Goal: Task Accomplishment & Management: Use online tool/utility

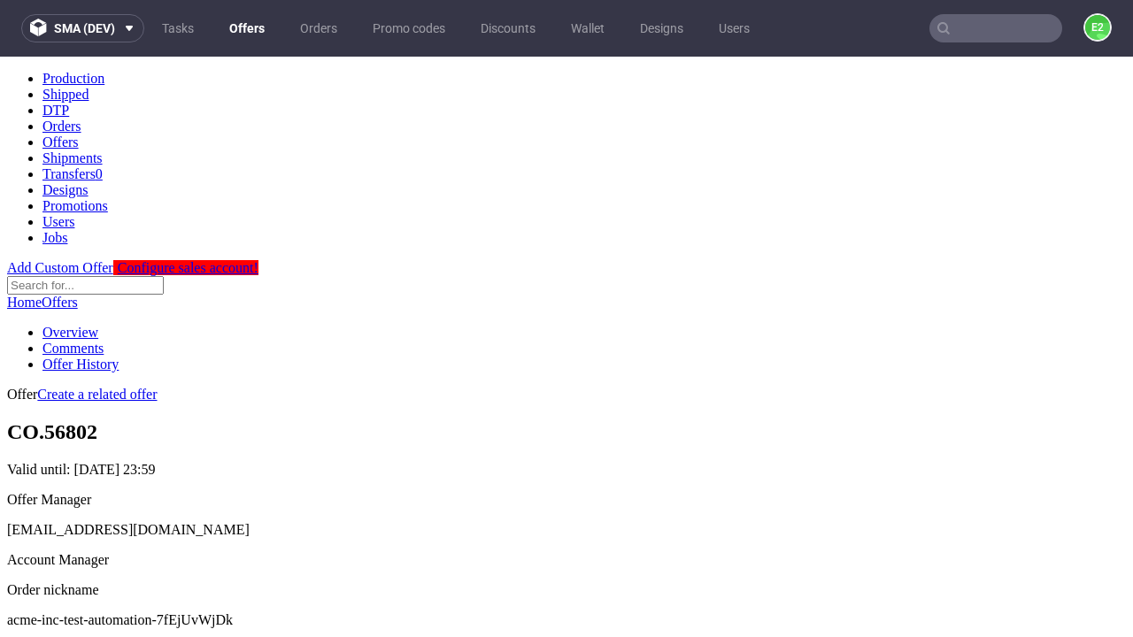
scroll to position [175, 0]
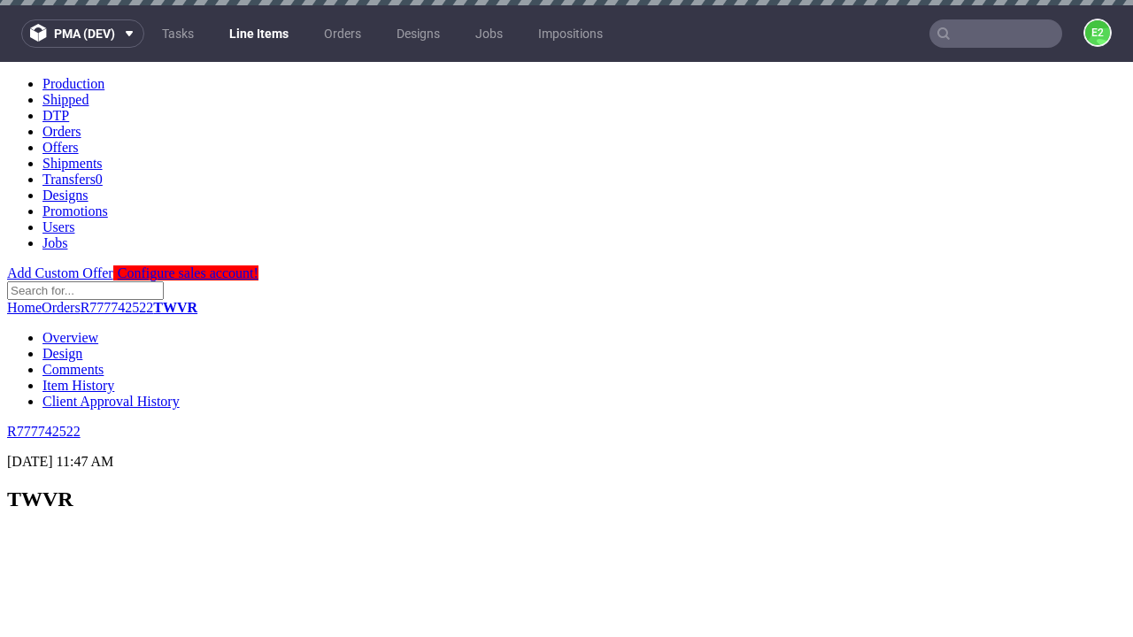
scroll to position [2875, 0]
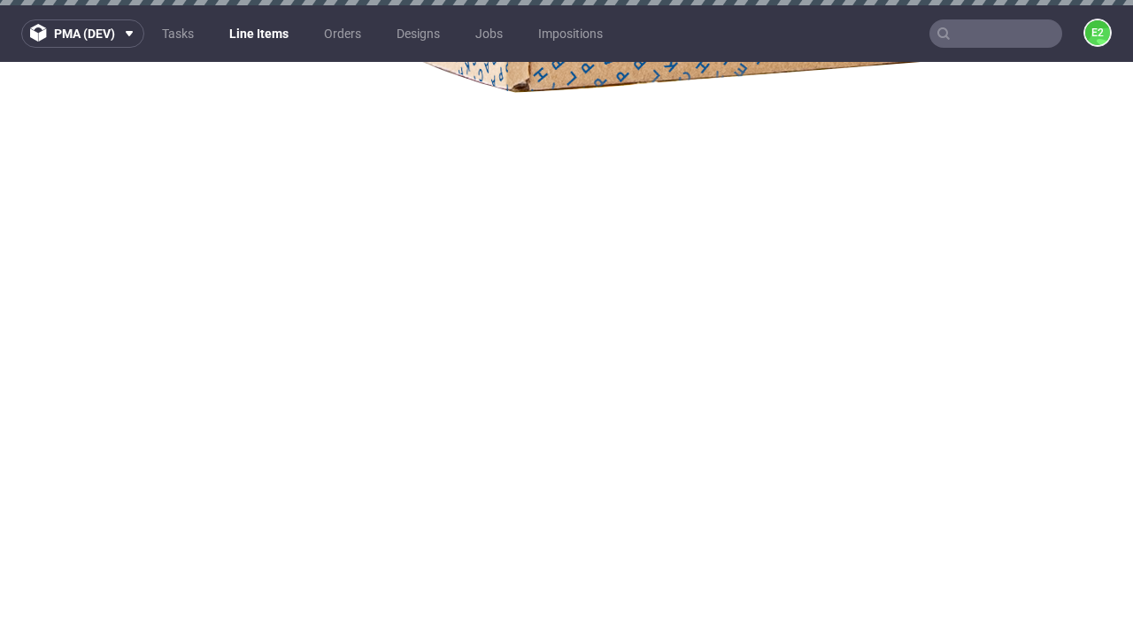
select select "accepted"
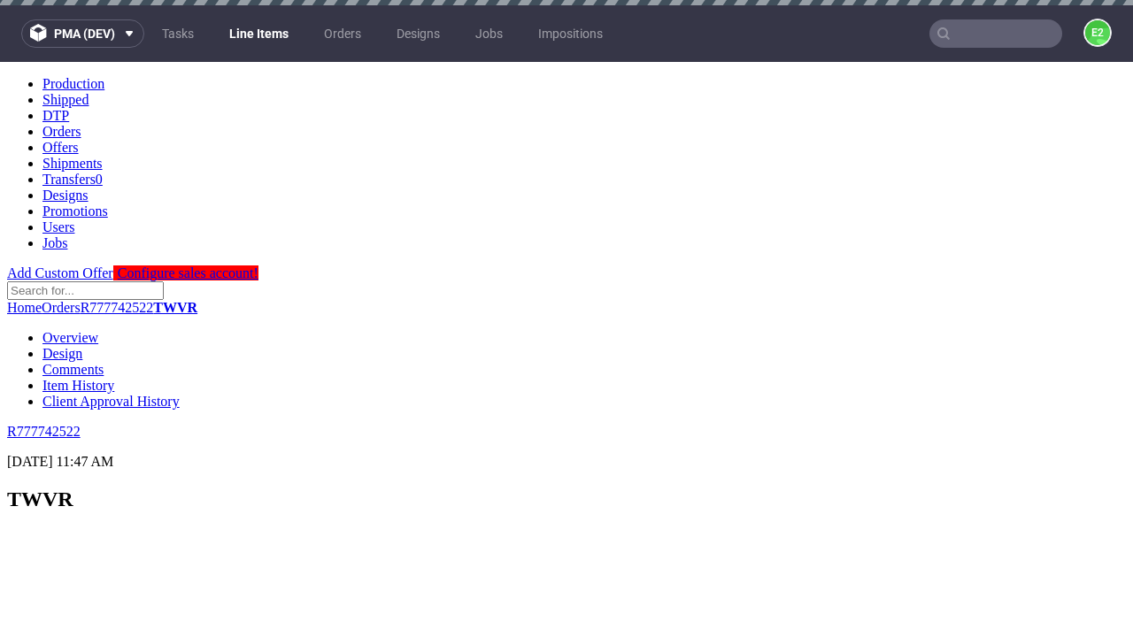
select select "received"
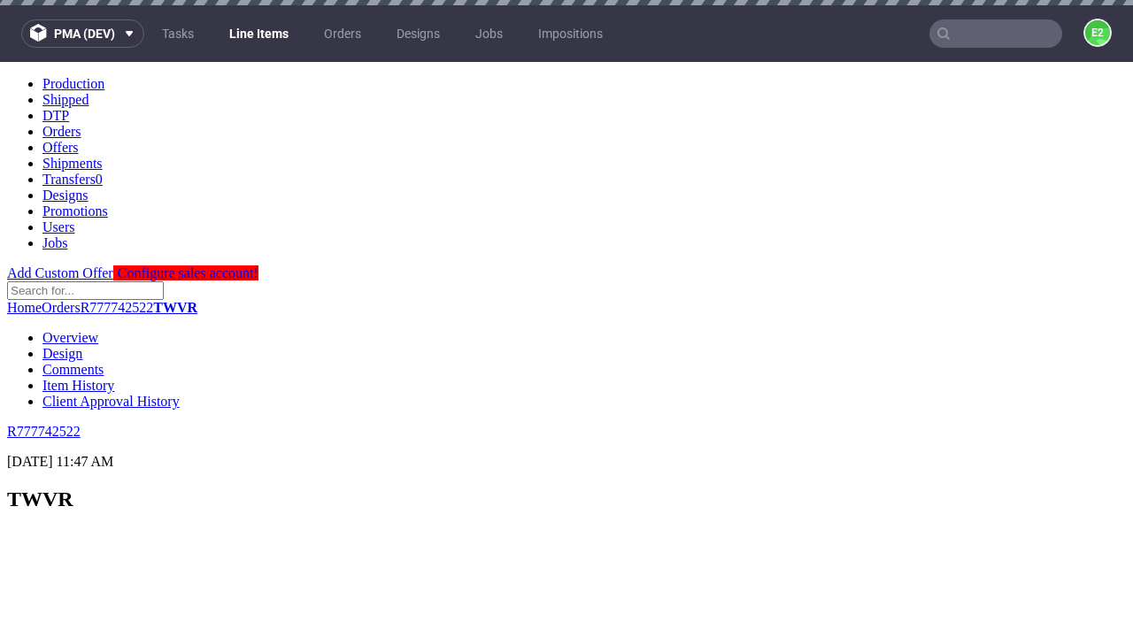
scroll to position [2875, 0]
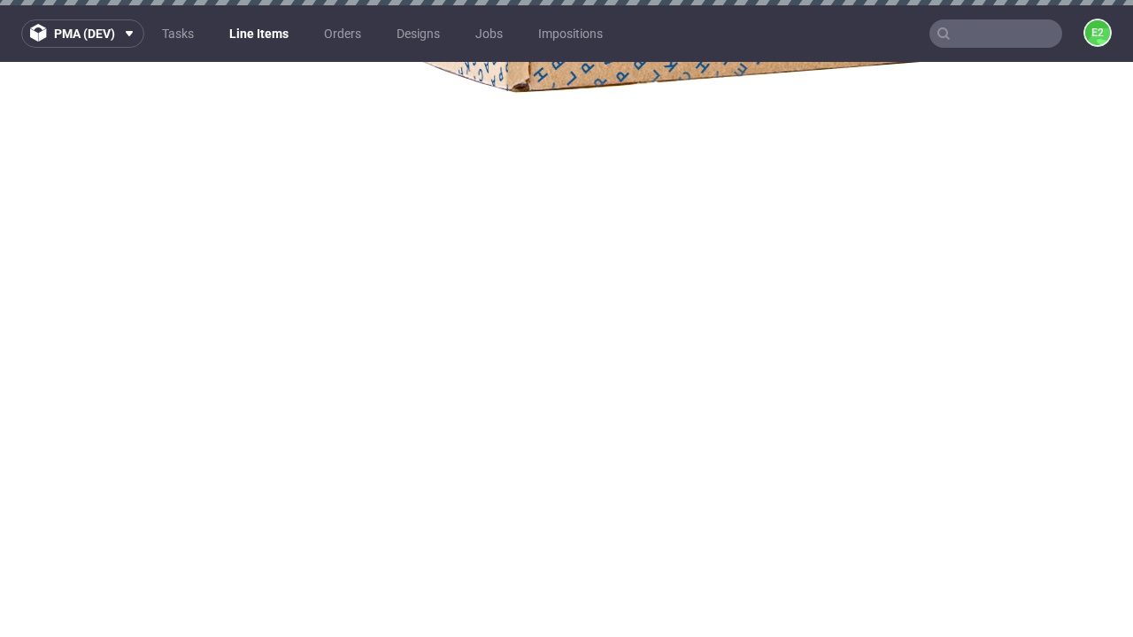
select select "accepted_dtp_issue_reprint"
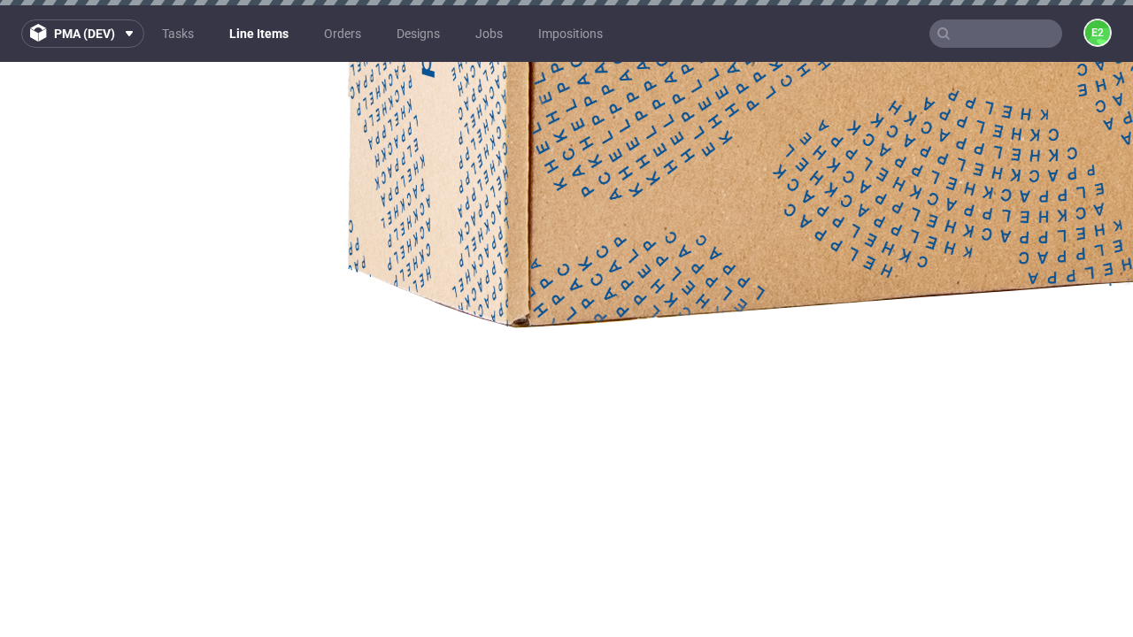
scroll to position [2941, 0]
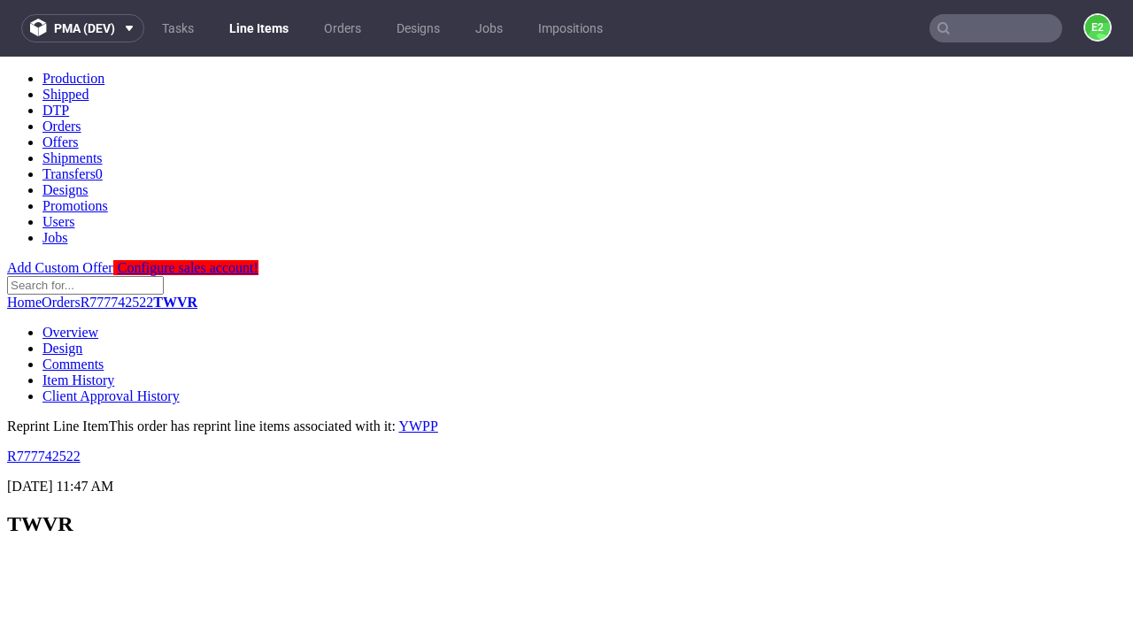
scroll to position [0, 0]
